Goal: Find specific page/section: Find specific page/section

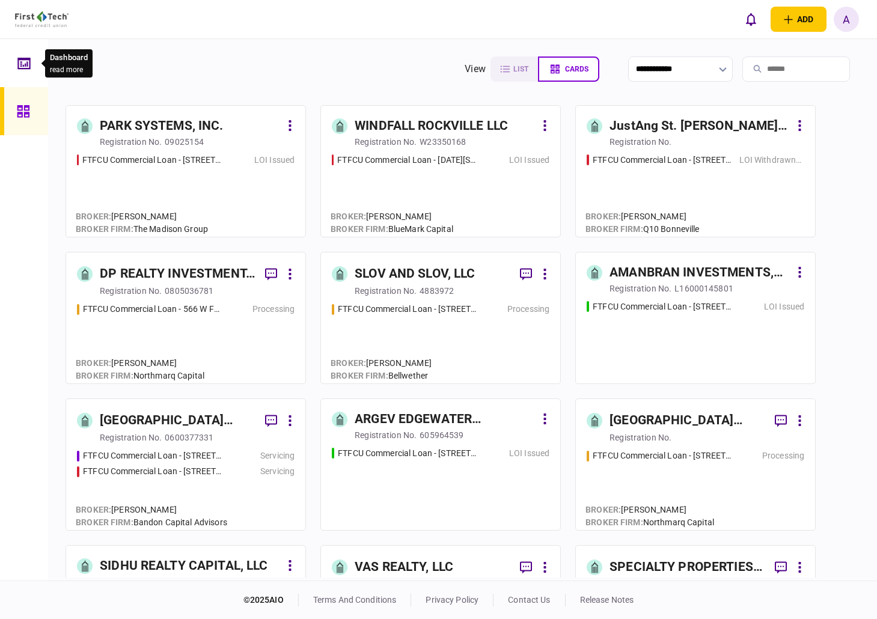
click at [29, 73] on div at bounding box center [26, 63] width 19 height 48
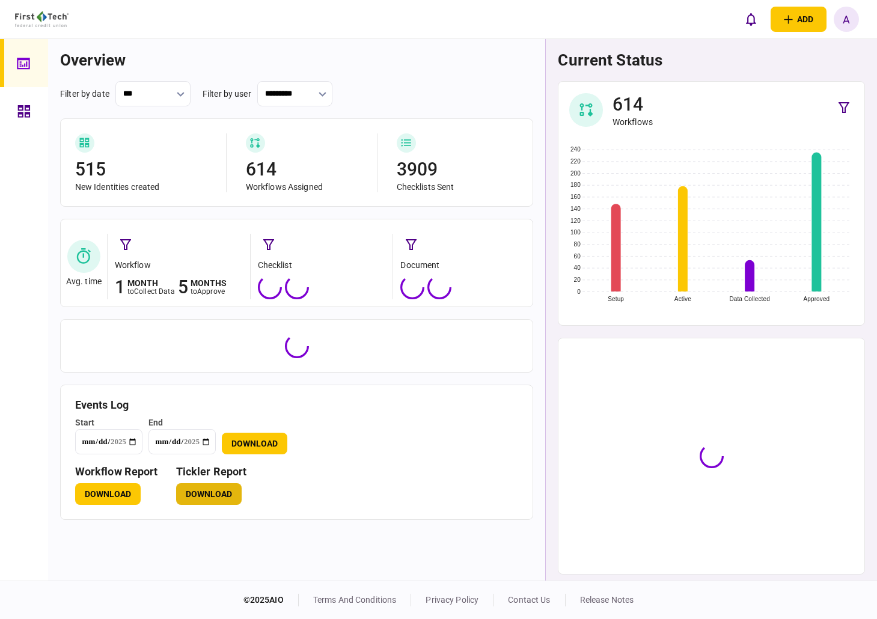
click at [222, 498] on button "Download" at bounding box center [209, 494] width 66 height 22
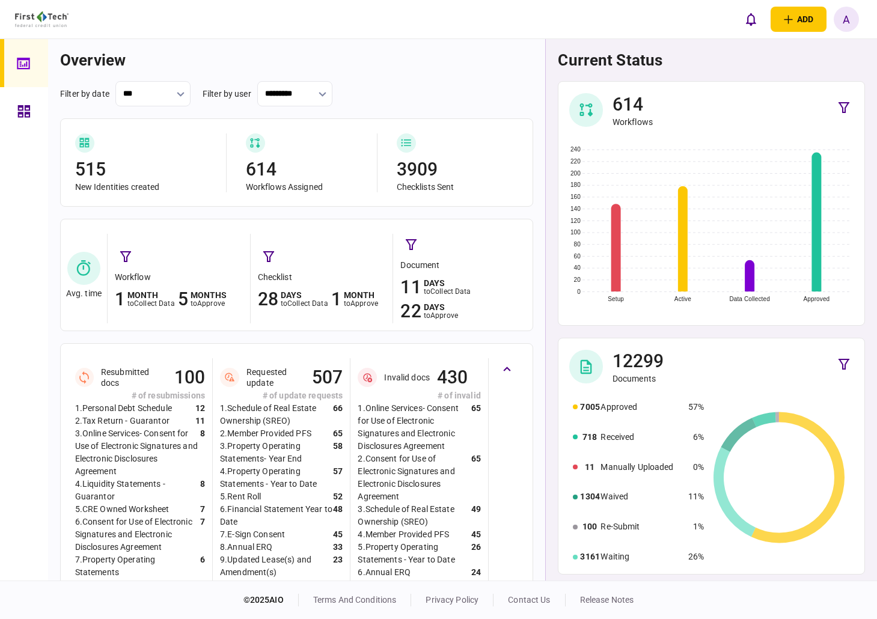
click at [14, 448] on div at bounding box center [24, 310] width 48 height 542
click at [31, 121] on div at bounding box center [26, 111] width 19 height 48
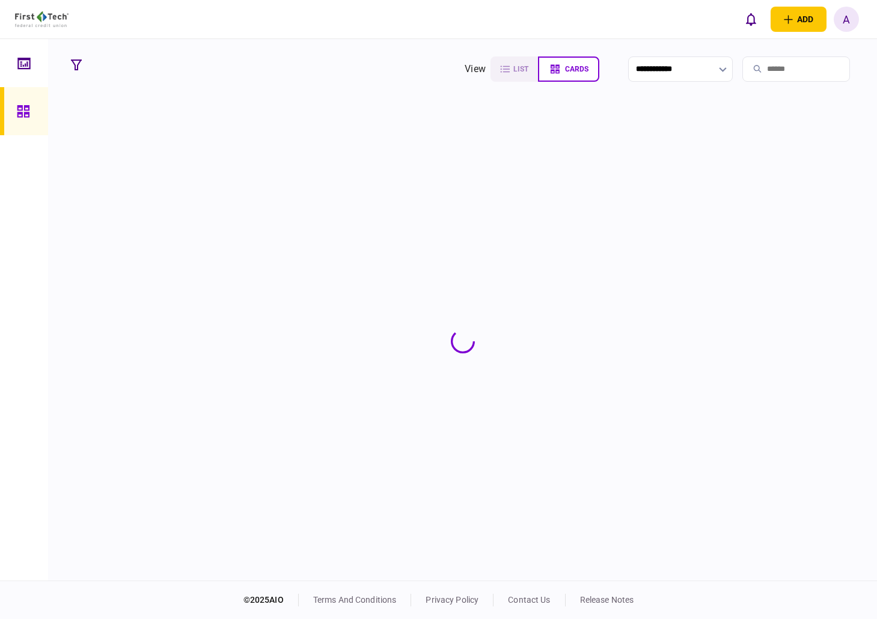
click at [752, 64] on input "search" at bounding box center [796, 69] width 108 height 25
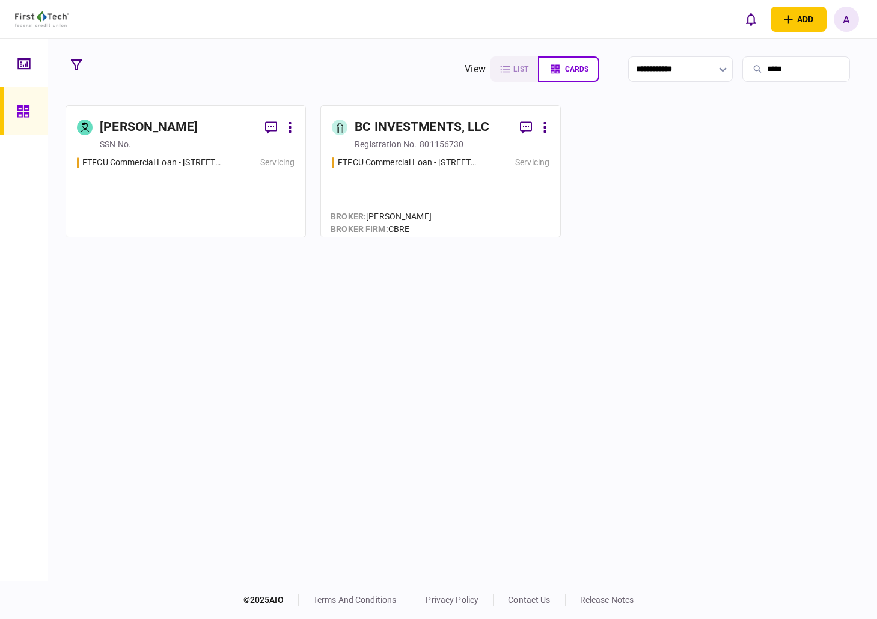
type input "*****"
click at [174, 136] on div "[PERSON_NAME]" at bounding box center [149, 127] width 98 height 19
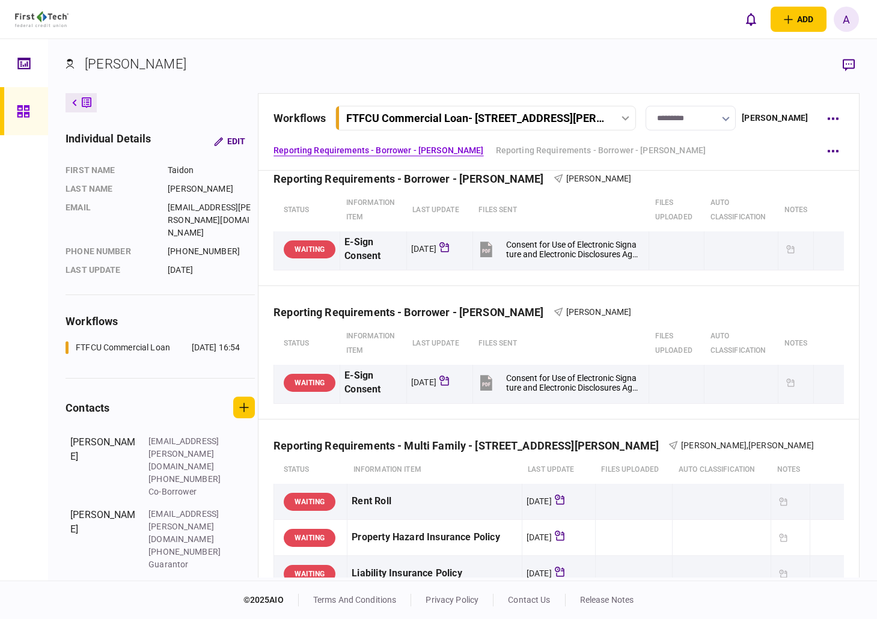
scroll to position [11, 0]
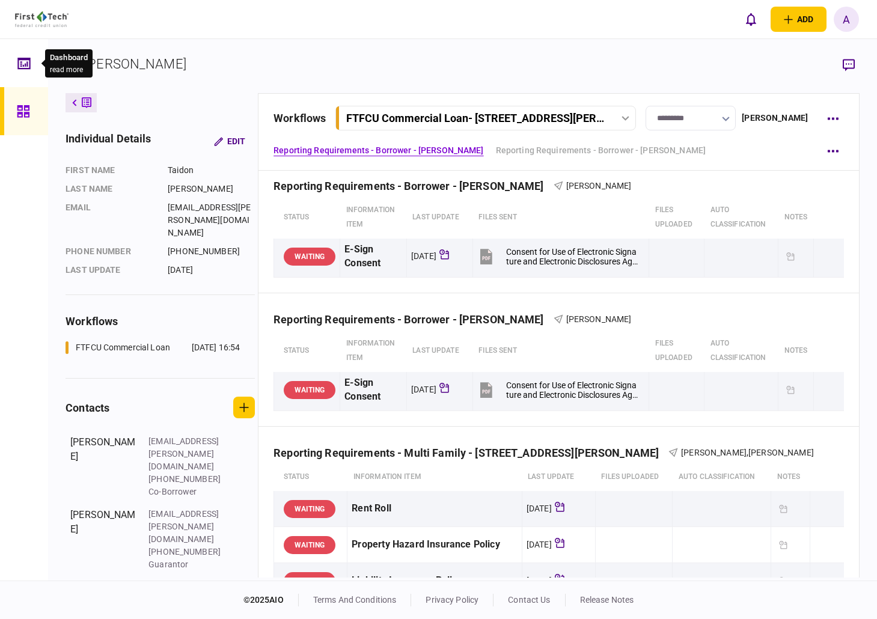
click at [20, 72] on div at bounding box center [26, 63] width 19 height 48
